Goal: Use online tool/utility: Utilize a website feature to perform a specific function

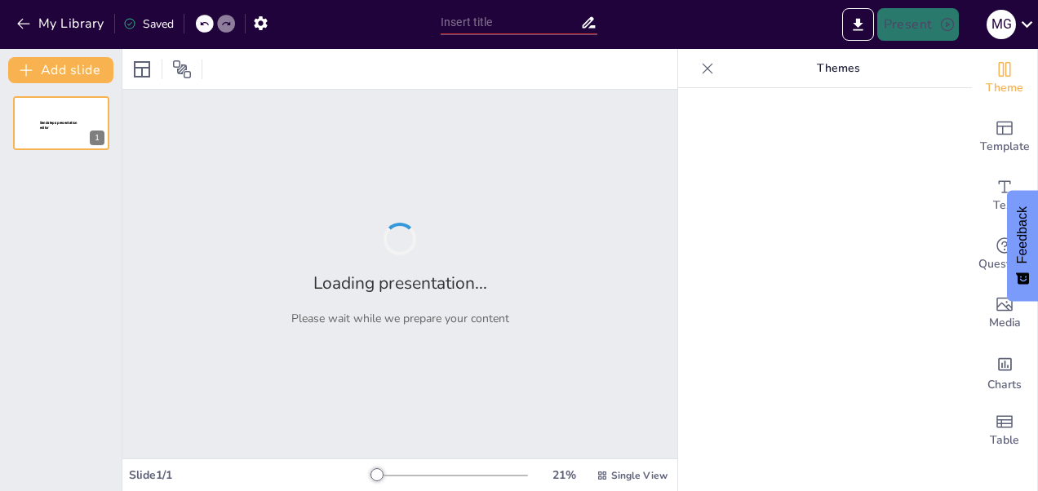
type input "Cuerdas, Vientos y Golpes: ¡La Orquesta de los Locos!"
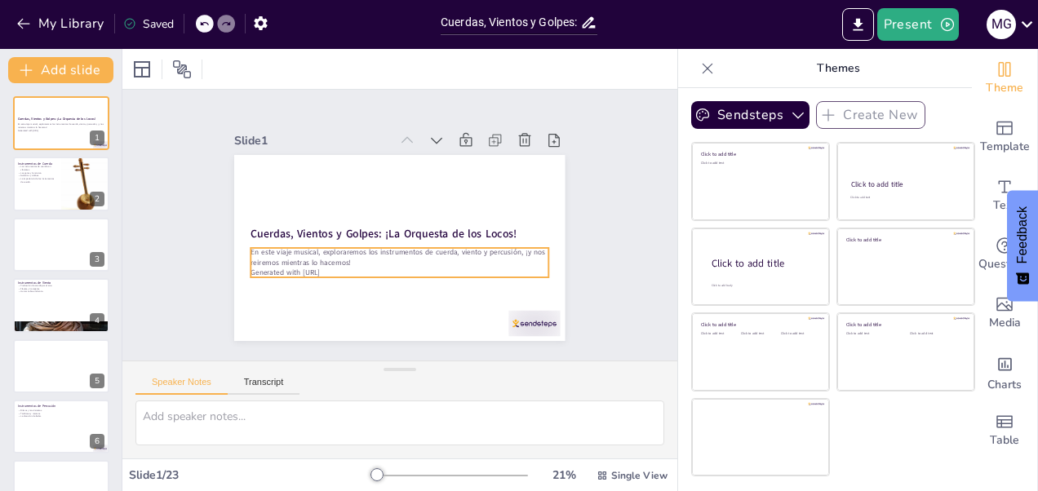
checkbox input "true"
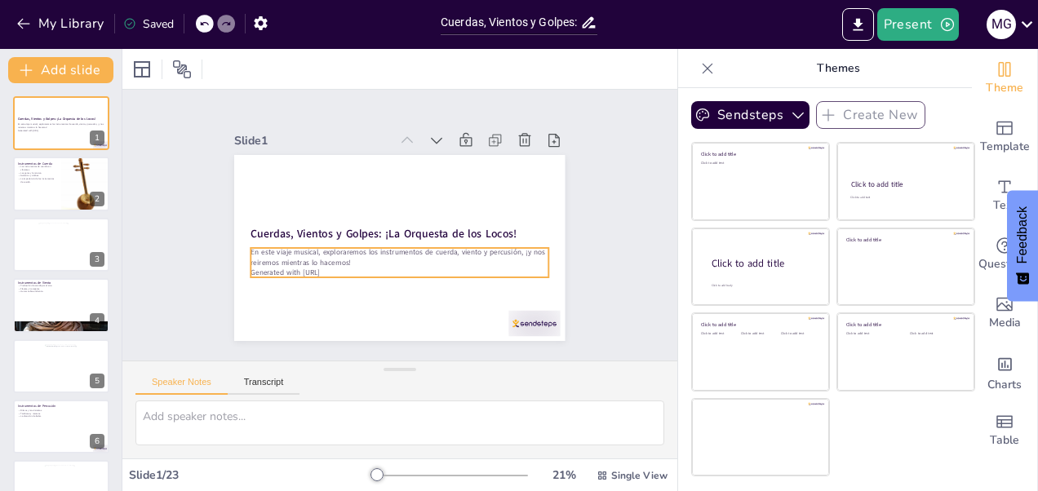
checkbox input "true"
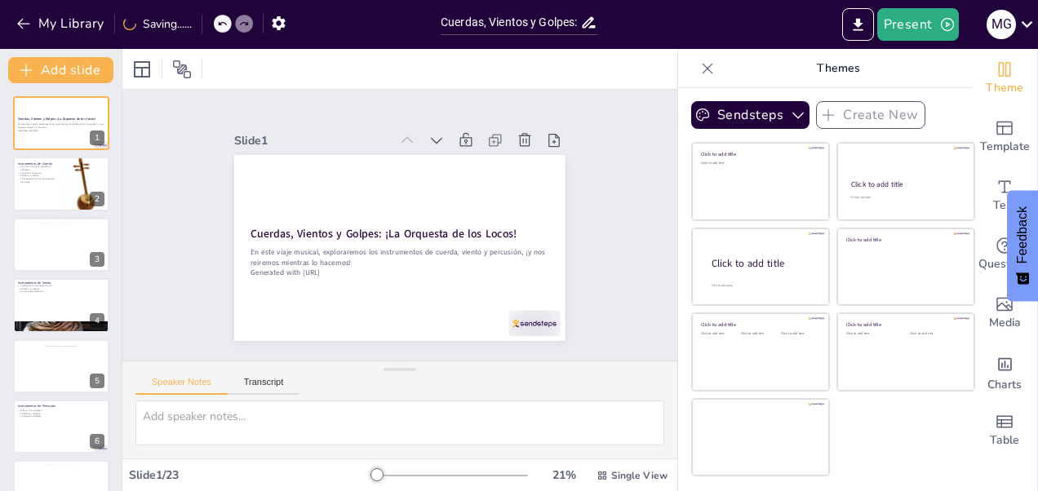
click at [699, 64] on icon at bounding box center [707, 68] width 16 height 16
checkbox input "true"
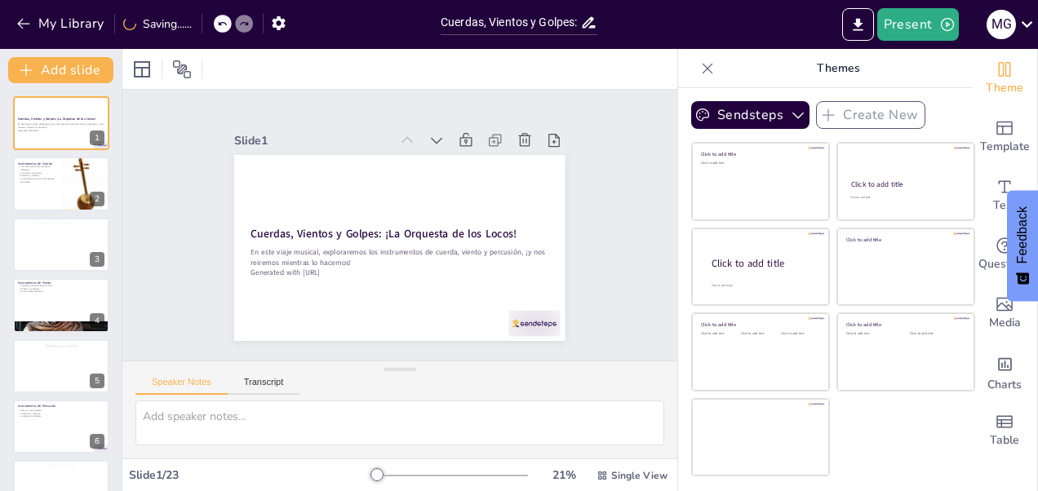
checkbox input "true"
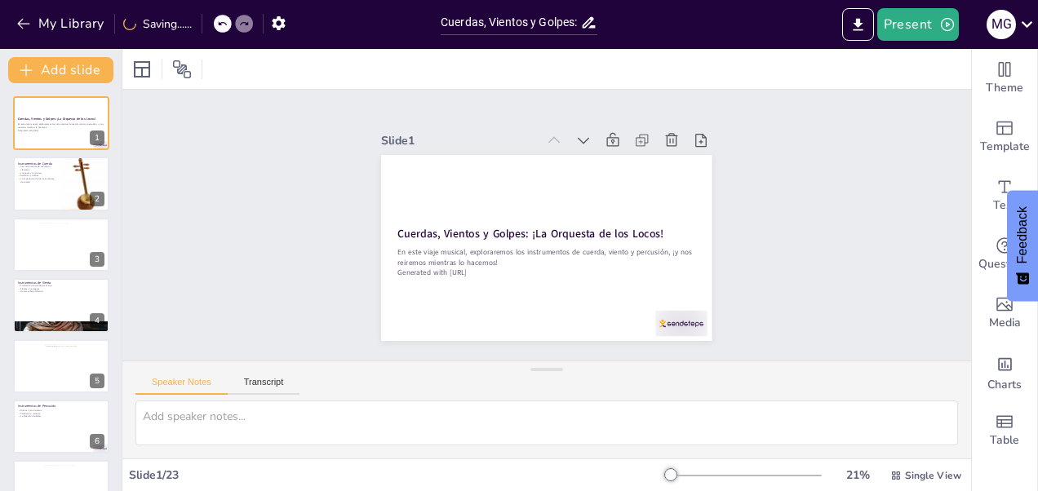
checkbox input "true"
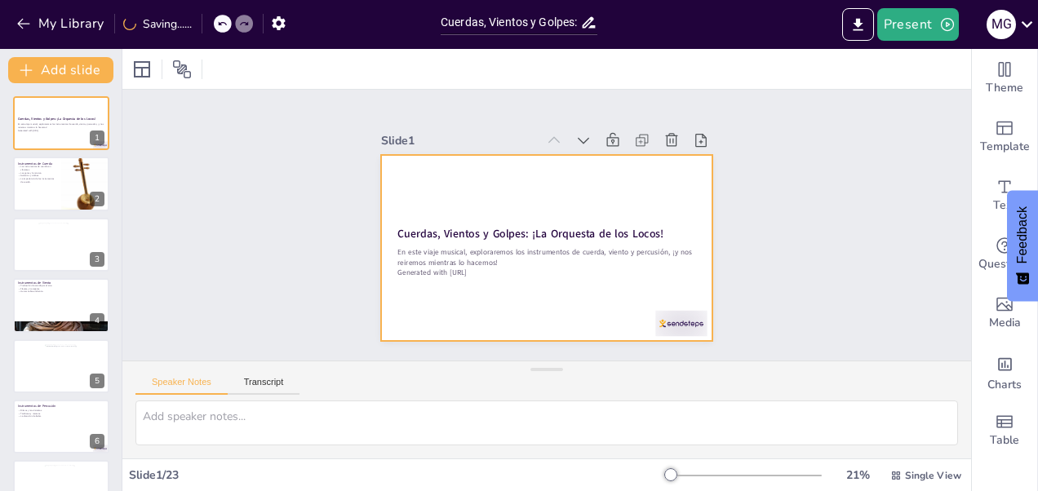
checkbox input "true"
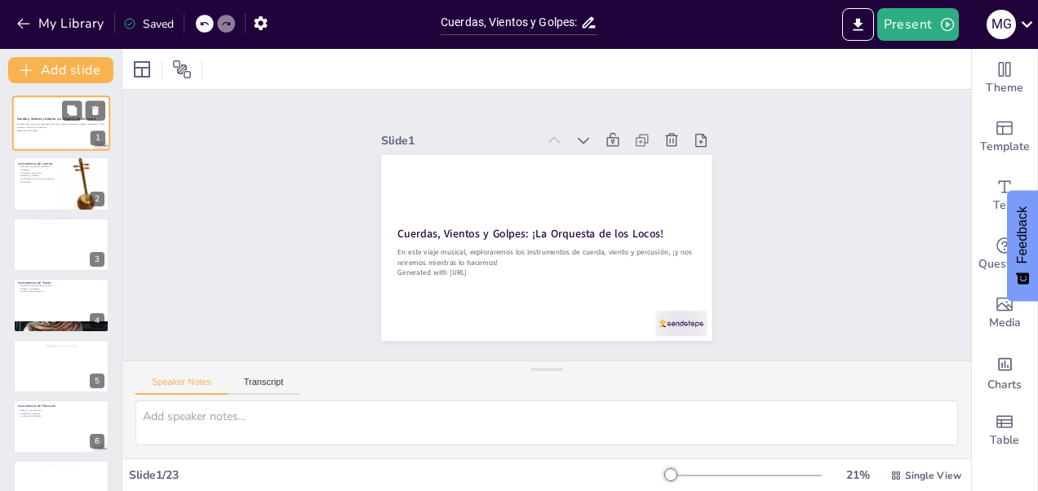
checkbox input "true"
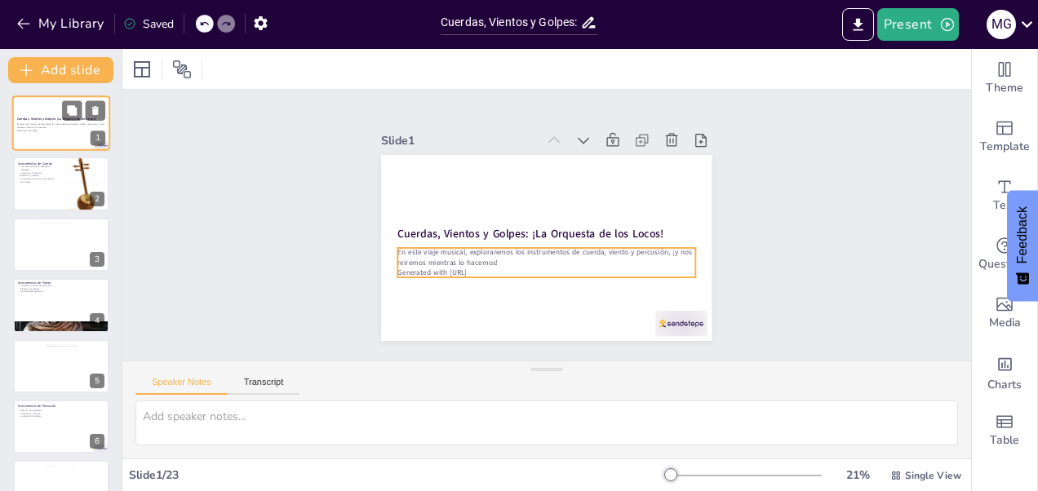
click at [58, 123] on p "En este viaje musical, exploraremos los instrumentos de cuerda, viento y percus…" at bounding box center [61, 126] width 88 height 6
checkbox input "true"
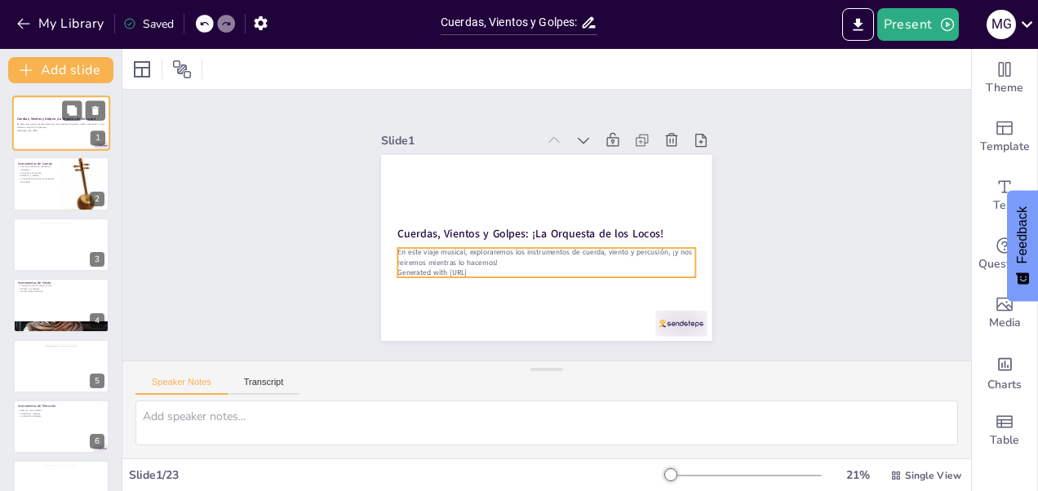
checkbox input "true"
click at [59, 123] on p "En este viaje musical, exploraremos los instrumentos de cuerda, viento y percus…" at bounding box center [61, 126] width 88 height 6
checkbox input "true"
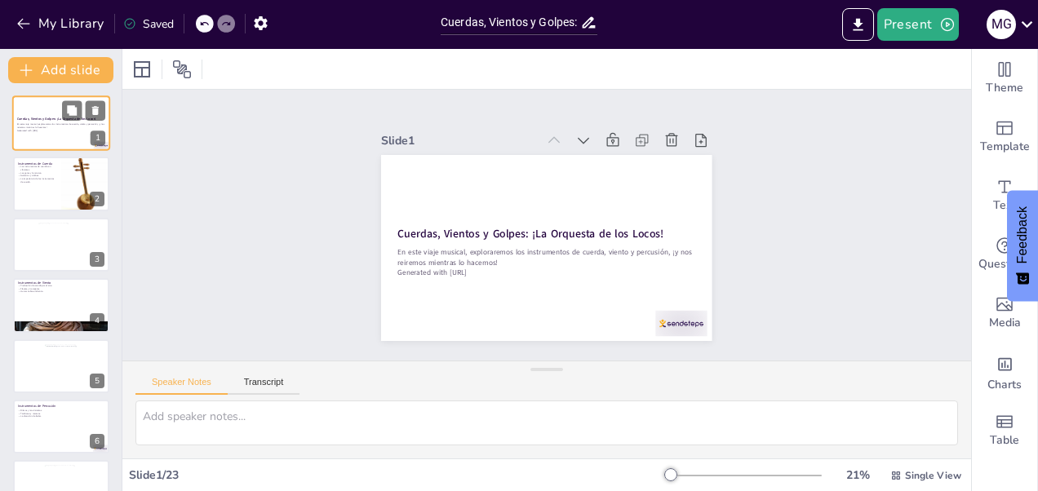
checkbox input "true"
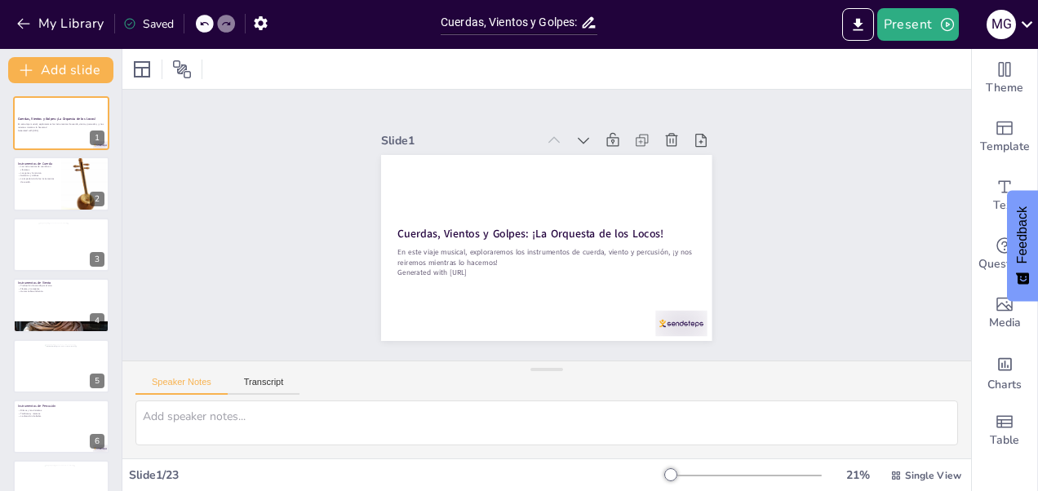
checkbox input "true"
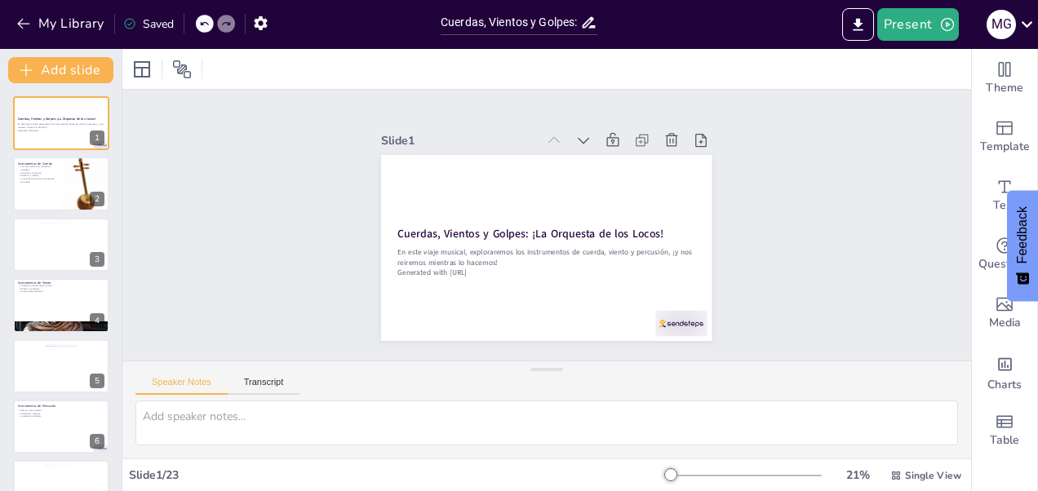
checkbox input "true"
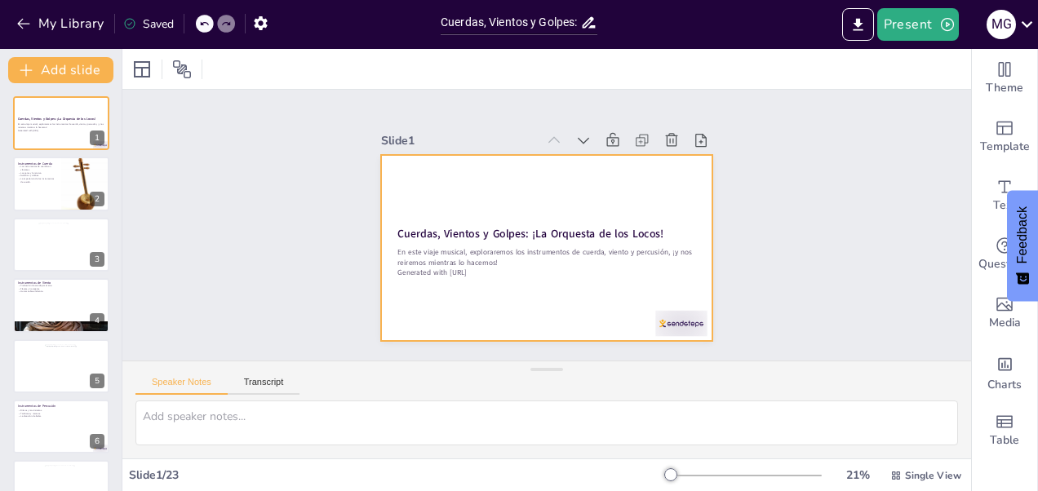
checkbox input "true"
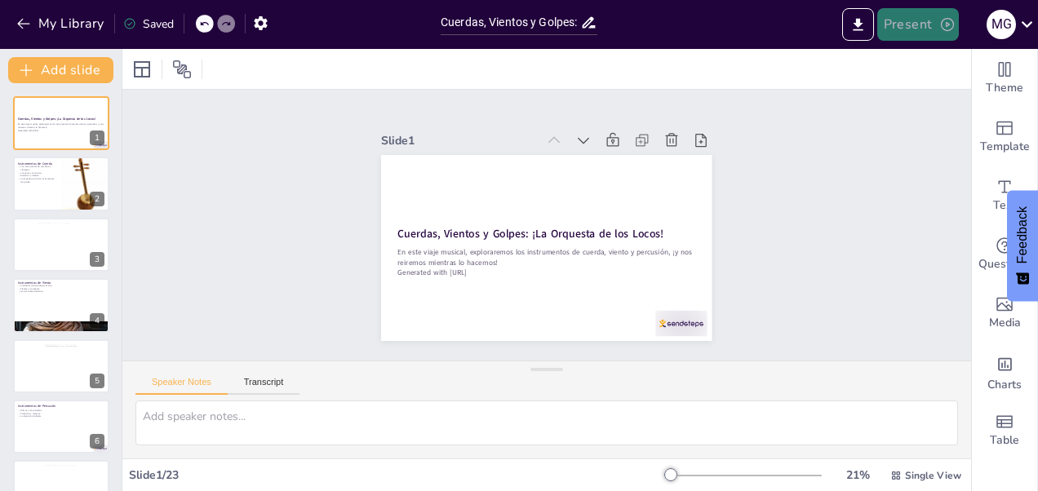
click at [935, 30] on button "Present" at bounding box center [918, 24] width 82 height 33
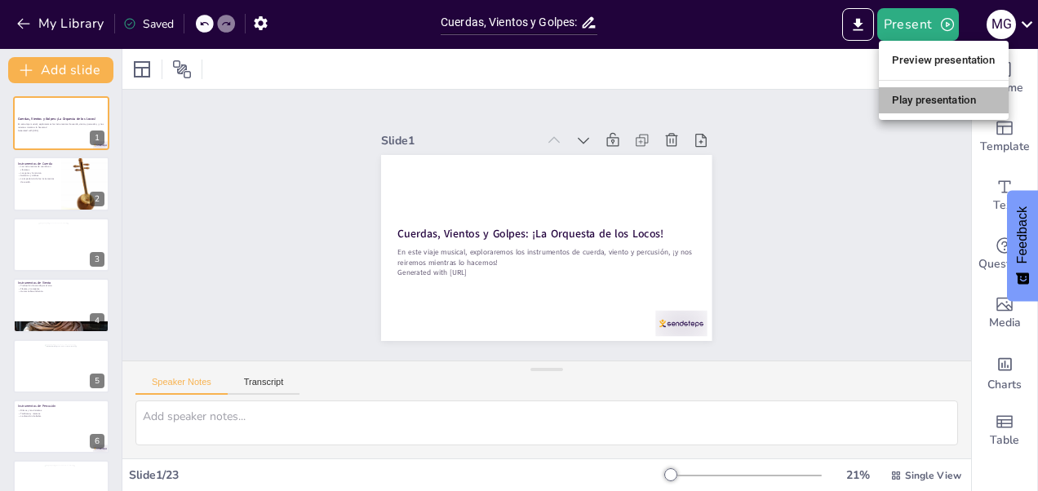
click at [933, 92] on li "Play presentation" at bounding box center [944, 100] width 130 height 26
